Goal: Complete application form

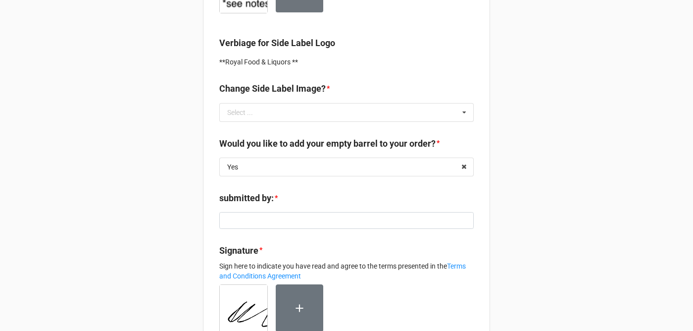
scroll to position [422, 0]
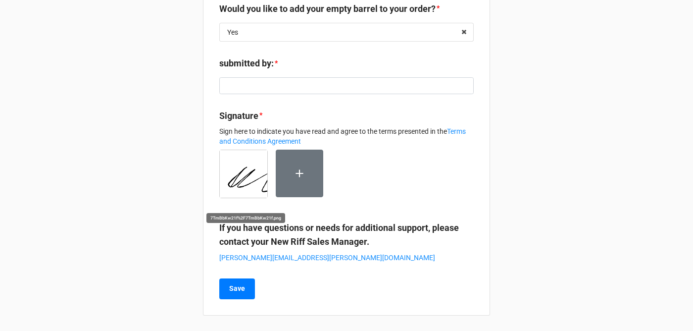
click at [240, 167] on img at bounding box center [244, 174] width 48 height 48
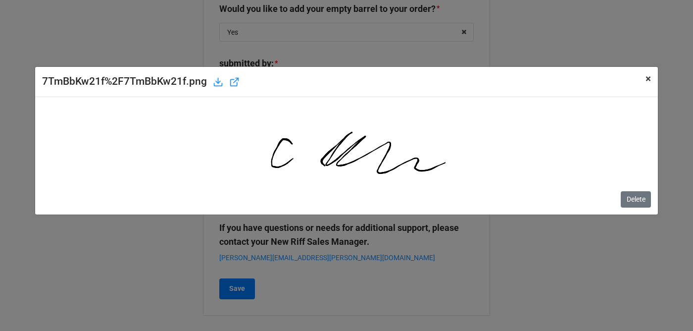
click at [646, 77] on span "×" at bounding box center [648, 79] width 5 height 12
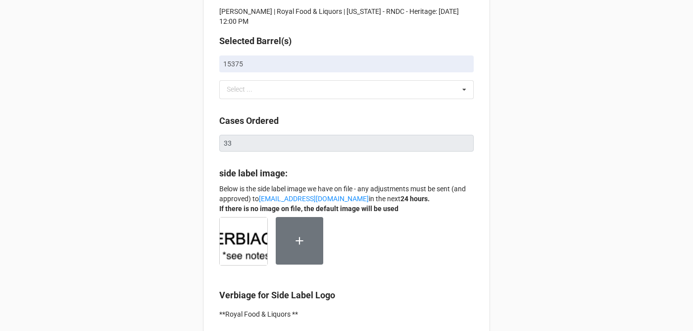
scroll to position [0, 0]
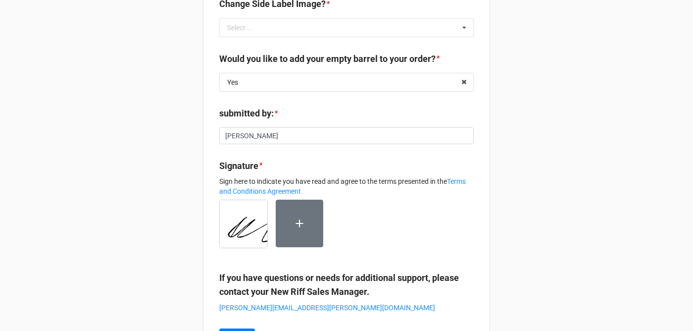
scroll to position [422, 0]
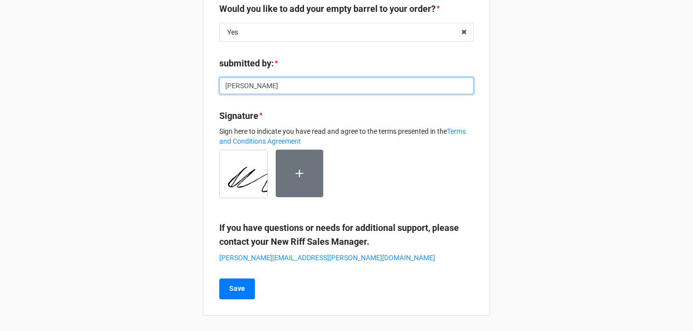
click at [260, 84] on input "Christopher Daley" at bounding box center [346, 85] width 254 height 17
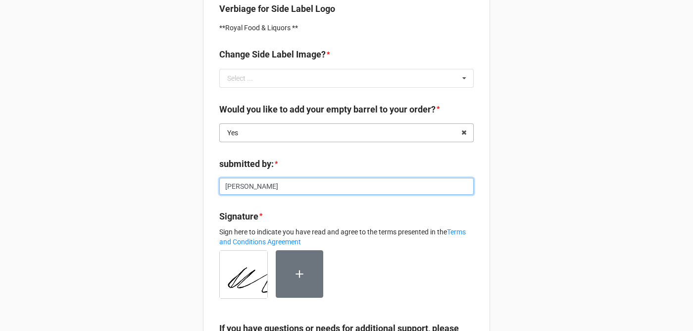
scroll to position [313, 0]
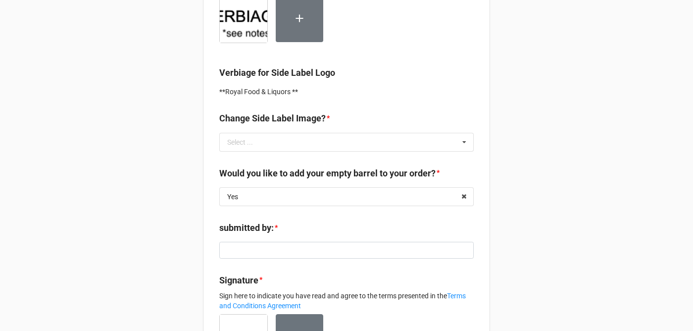
scroll to position [276, 0]
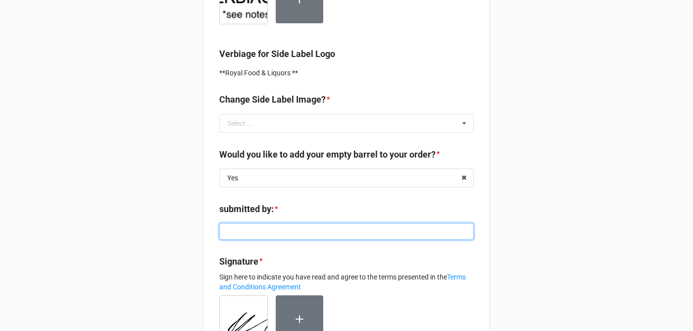
click at [287, 237] on input at bounding box center [346, 231] width 254 height 17
paste input "Christopher Daley"
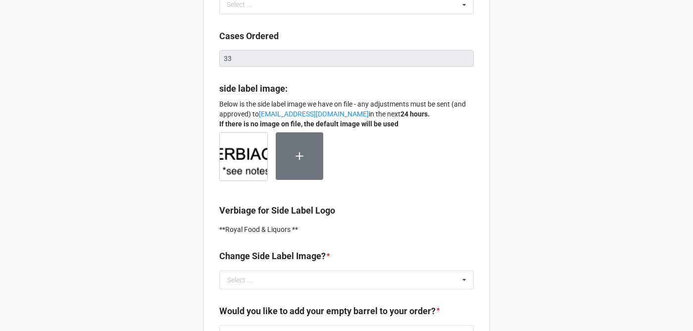
scroll to position [315, 0]
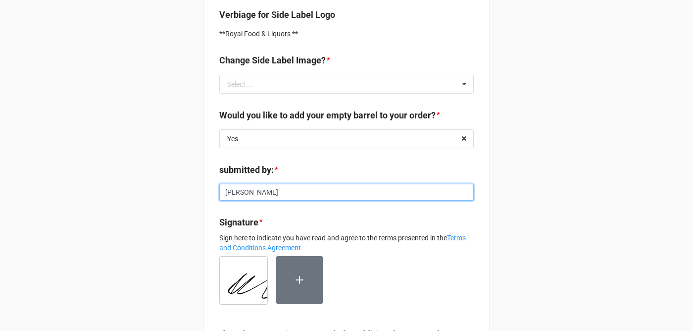
type input "Christopher Daley"
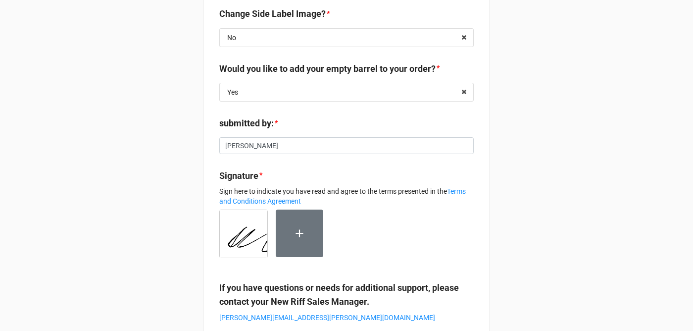
scroll to position [362, 0]
click at [230, 226] on img at bounding box center [244, 233] width 48 height 48
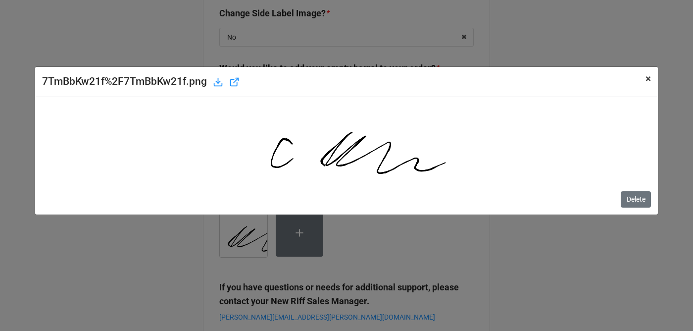
click at [648, 76] on span "×" at bounding box center [648, 79] width 5 height 12
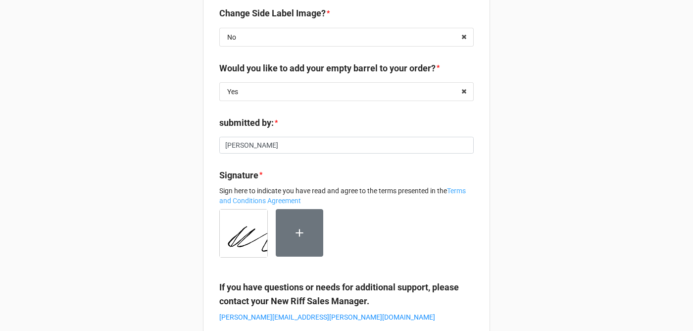
click at [256, 199] on link "Terms and Conditions Agreement" at bounding box center [342, 196] width 247 height 18
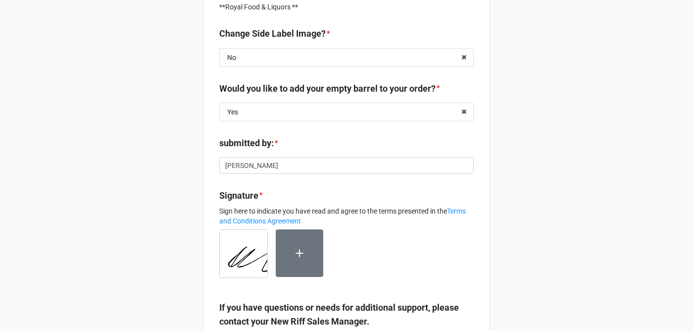
scroll to position [422, 0]
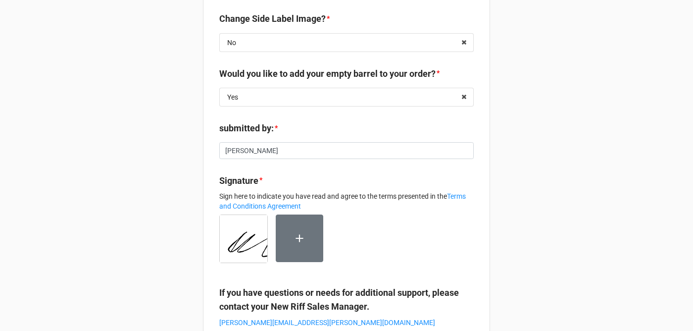
scroll to position [407, 0]
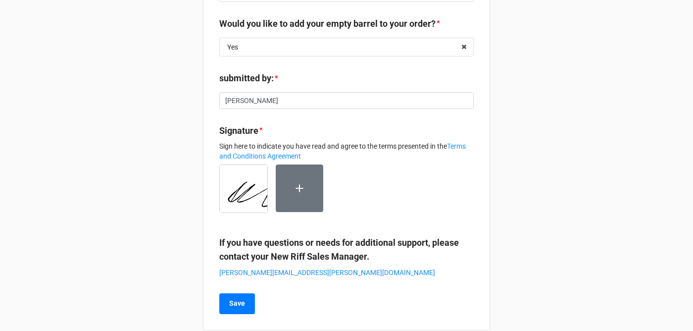
scroll to position [407, 0]
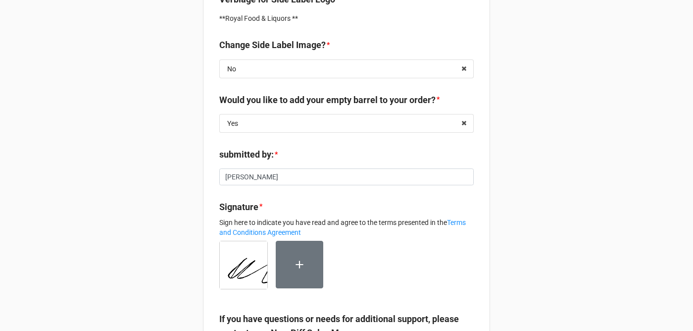
scroll to position [341, 0]
